Goal: Task Accomplishment & Management: Use online tool/utility

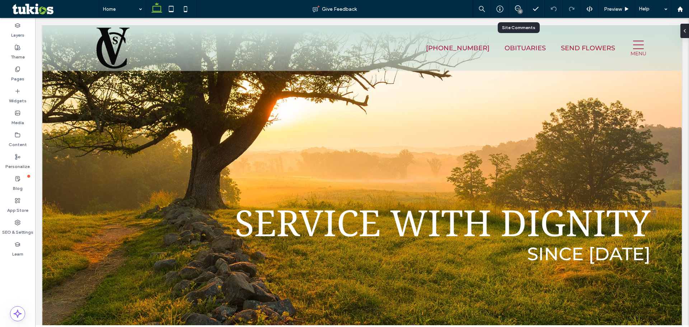
click at [517, 12] on div "12" at bounding box center [518, 8] width 18 height 7
click at [518, 10] on div "12" at bounding box center [520, 11] width 5 height 5
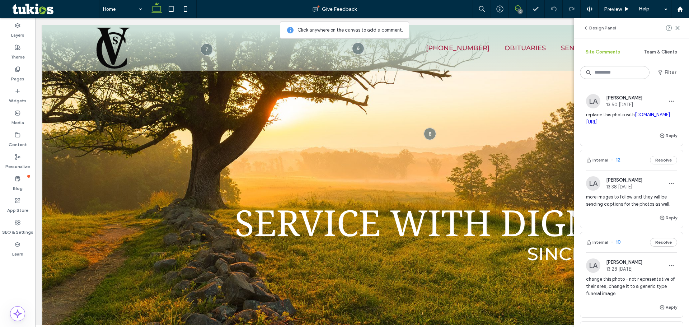
scroll to position [36, 0]
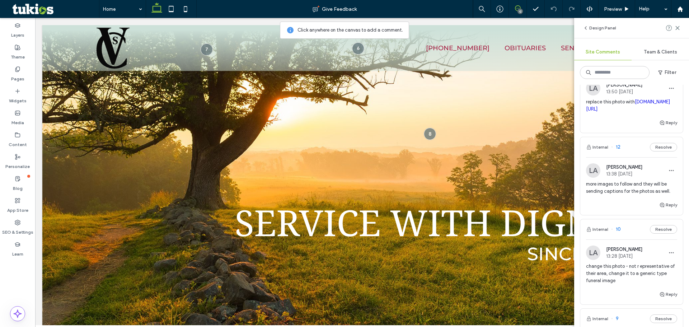
click at [603, 304] on div "Reply" at bounding box center [632, 297] width 103 height 14
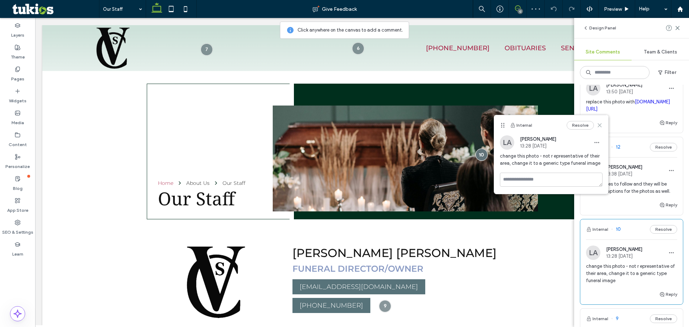
click at [599, 126] on icon at bounding box center [600, 125] width 6 height 6
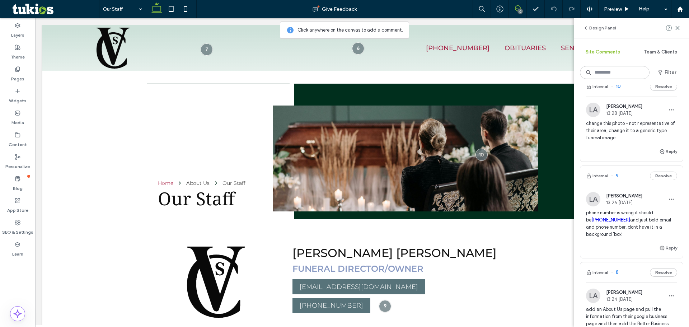
scroll to position [180, 0]
click at [607, 257] on div "Reply" at bounding box center [632, 250] width 103 height 14
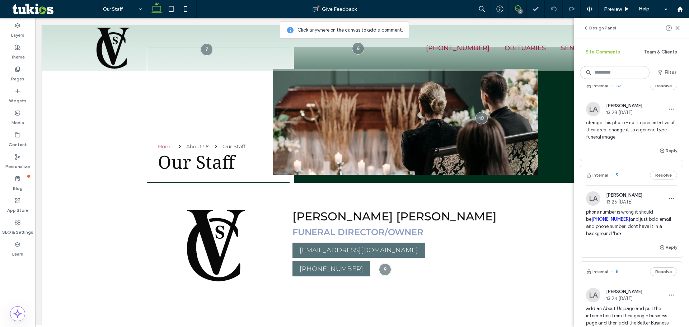
scroll to position [107, 0]
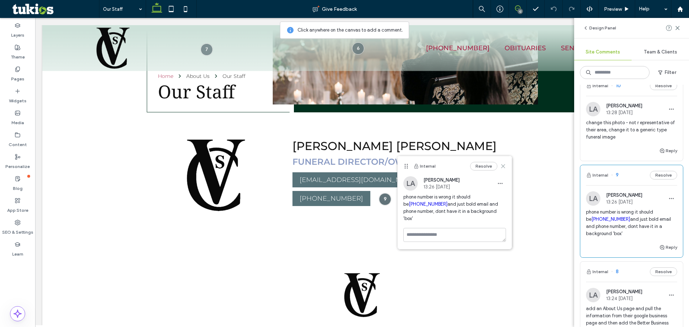
click at [503, 166] on use at bounding box center [503, 165] width 3 height 3
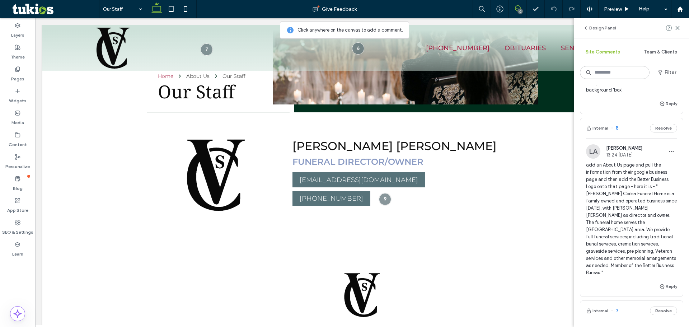
scroll to position [359, 0]
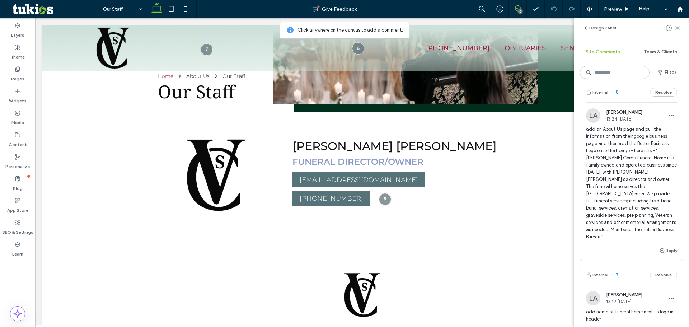
click at [599, 256] on div "Reply" at bounding box center [632, 253] width 103 height 14
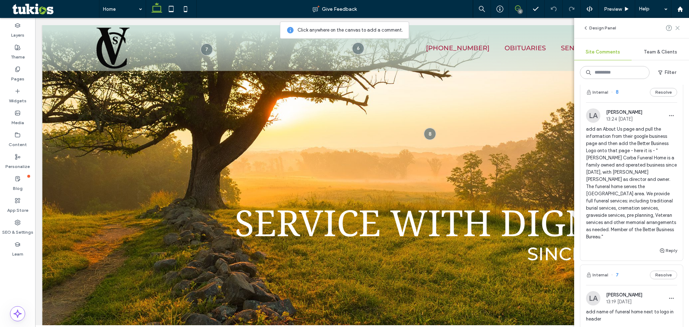
click at [677, 28] on use at bounding box center [677, 27] width 3 height 3
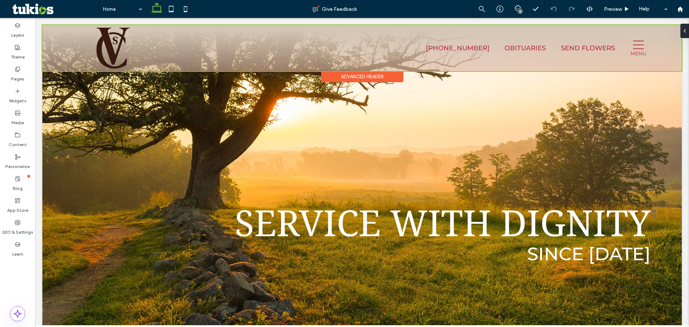
click at [636, 50] on div at bounding box center [362, 48] width 640 height 46
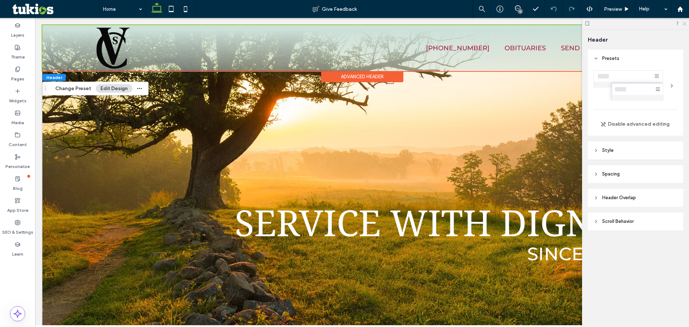
click at [683, 21] on icon at bounding box center [684, 23] width 5 height 5
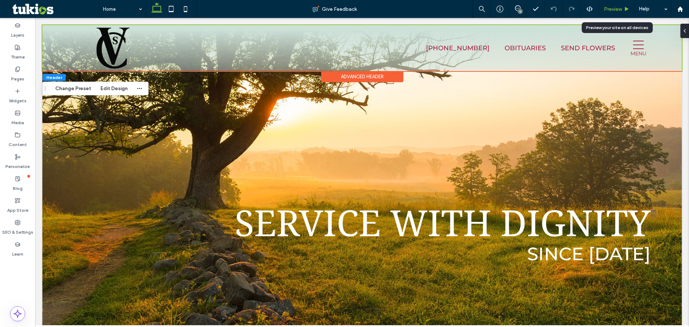
click at [609, 8] on span "Preview" at bounding box center [613, 9] width 18 height 6
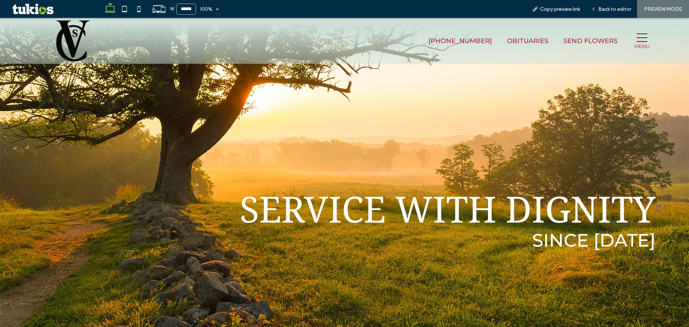
click at [637, 37] on icon at bounding box center [642, 37] width 11 height 11
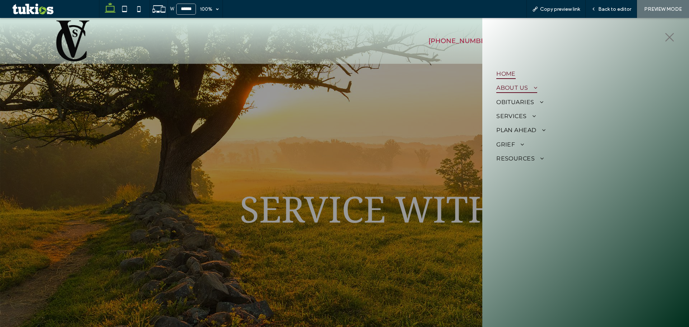
click at [533, 88] on span at bounding box center [533, 88] width 9 height 6
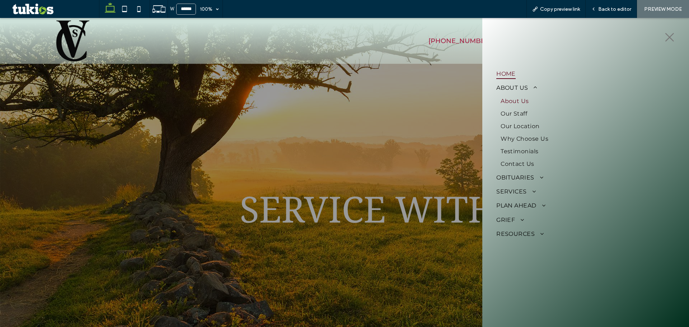
click at [524, 103] on span "About Us" at bounding box center [515, 101] width 28 height 7
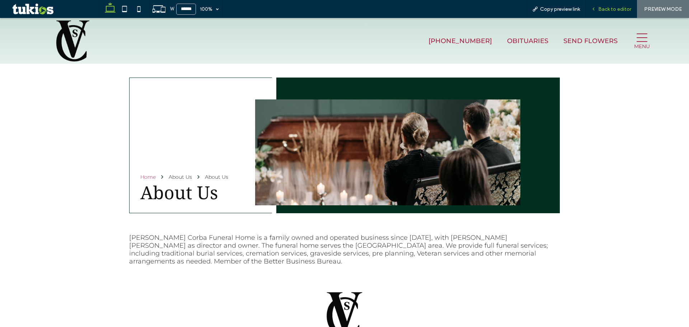
click at [603, 9] on span "Back to editor" at bounding box center [615, 9] width 33 height 6
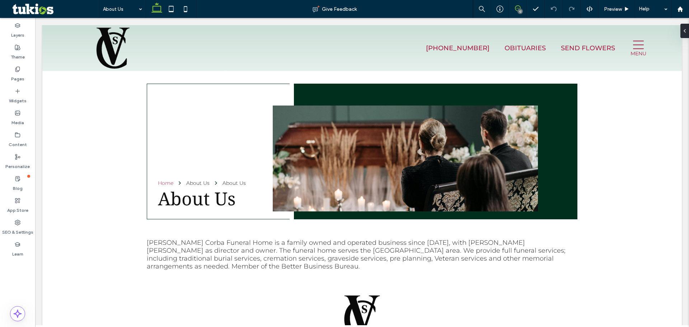
click at [515, 11] on icon at bounding box center [518, 8] width 6 height 6
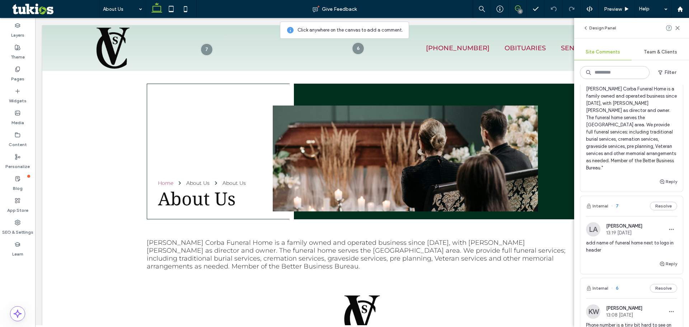
scroll to position [431, 0]
click at [620, 257] on div "add name of funeral home next to logo in header" at bounding box center [631, 247] width 91 height 20
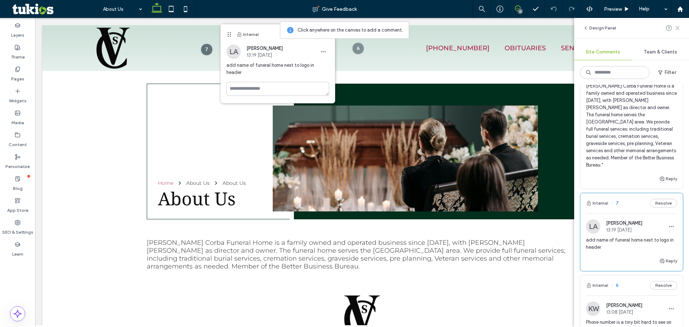
click at [677, 27] on use at bounding box center [677, 27] width 3 height 3
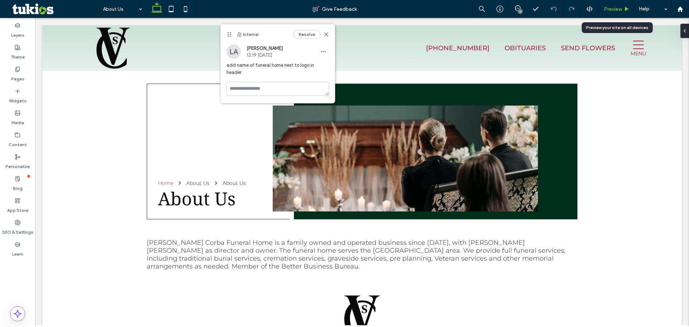
click at [616, 10] on span "Preview" at bounding box center [613, 9] width 18 height 6
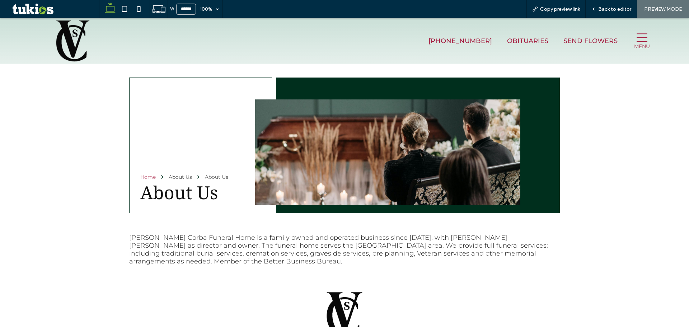
click at [653, 8] on span "PREVIEW MODE" at bounding box center [664, 9] width 38 height 6
drag, startPoint x: 660, startPoint y: 8, endPoint x: 655, endPoint y: 17, distance: 10.2
click at [660, 9] on span "PREVIEW MODE" at bounding box center [664, 9] width 38 height 6
click at [76, 47] on img at bounding box center [72, 41] width 79 height 42
